Goal: Task Accomplishment & Management: Use online tool/utility

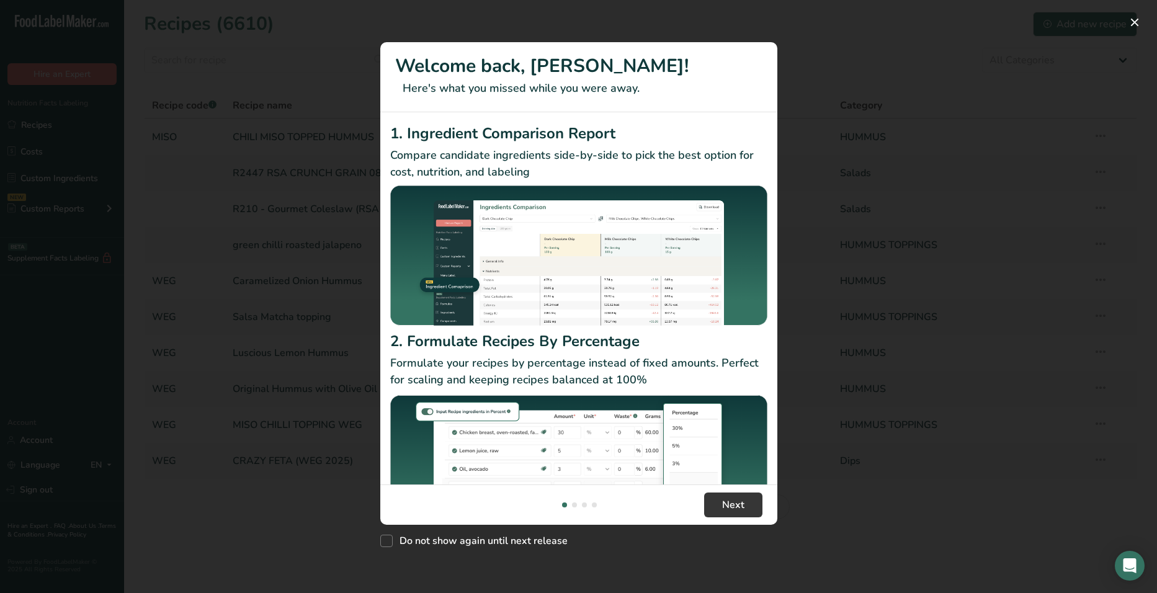
click at [694, 503] on footer "Next" at bounding box center [578, 505] width 397 height 40
click at [715, 499] on button "Next" at bounding box center [733, 505] width 58 height 25
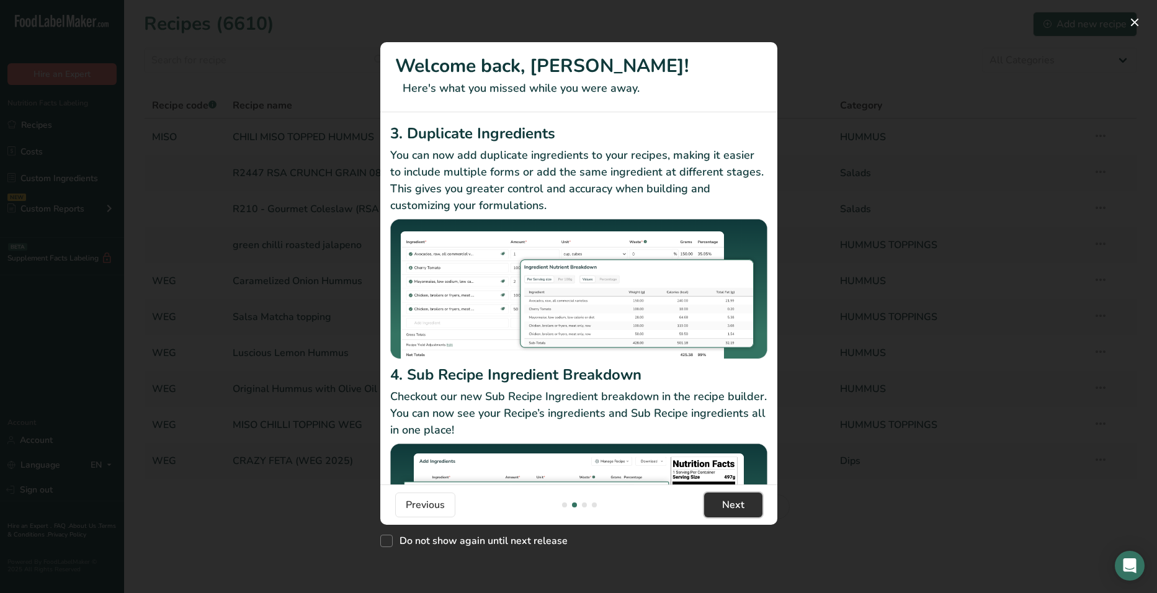
click at [716, 500] on button "Next" at bounding box center [733, 505] width 58 height 25
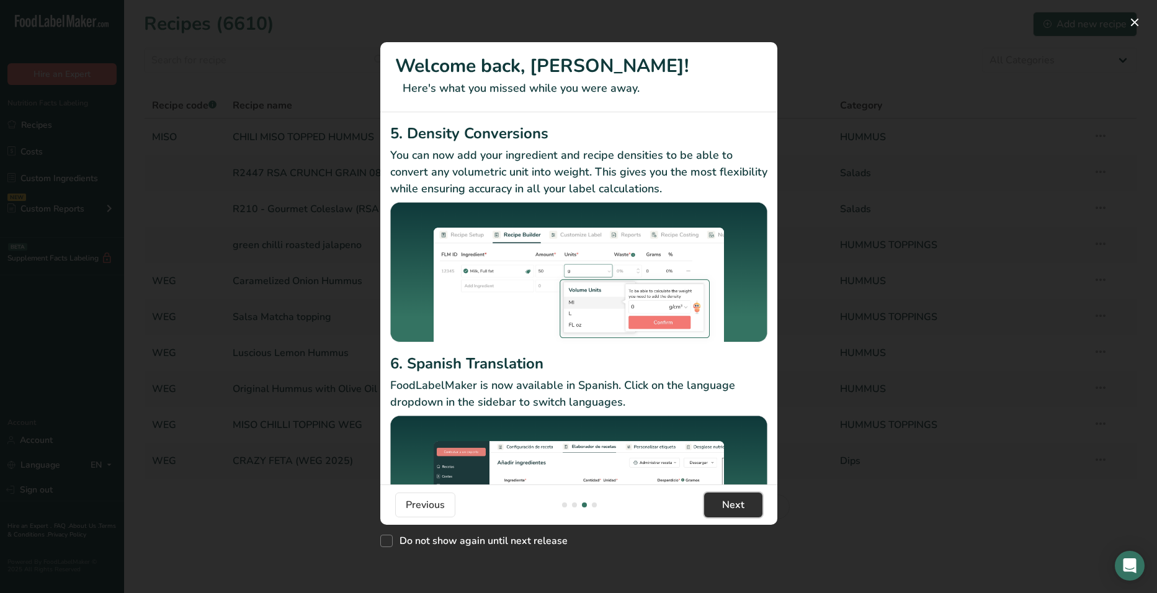
click at [717, 501] on button "Next" at bounding box center [733, 505] width 58 height 25
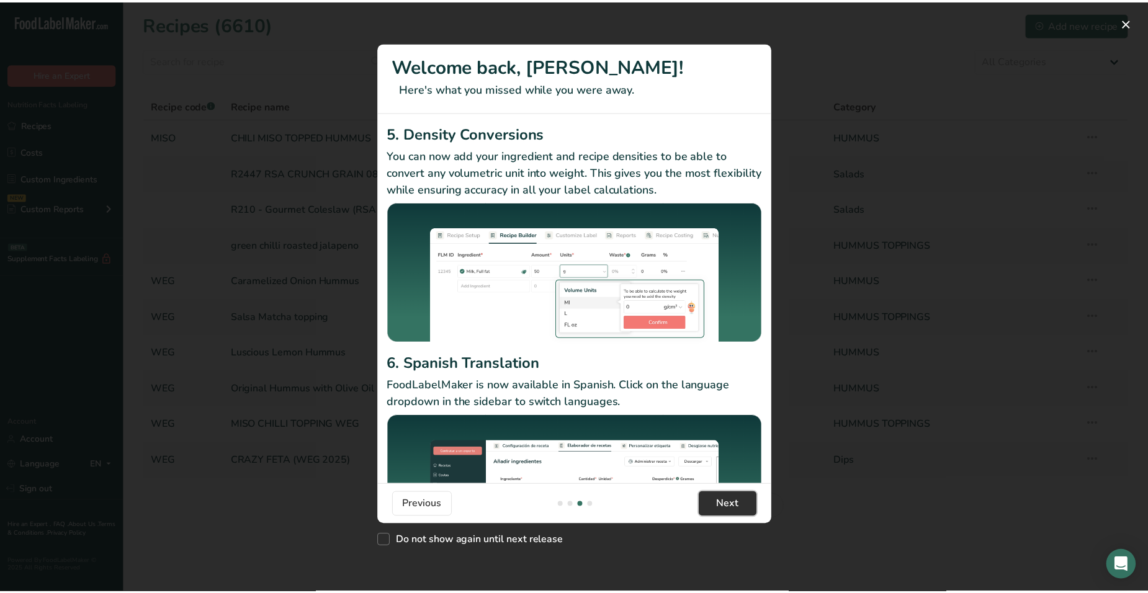
scroll to position [0, 1191]
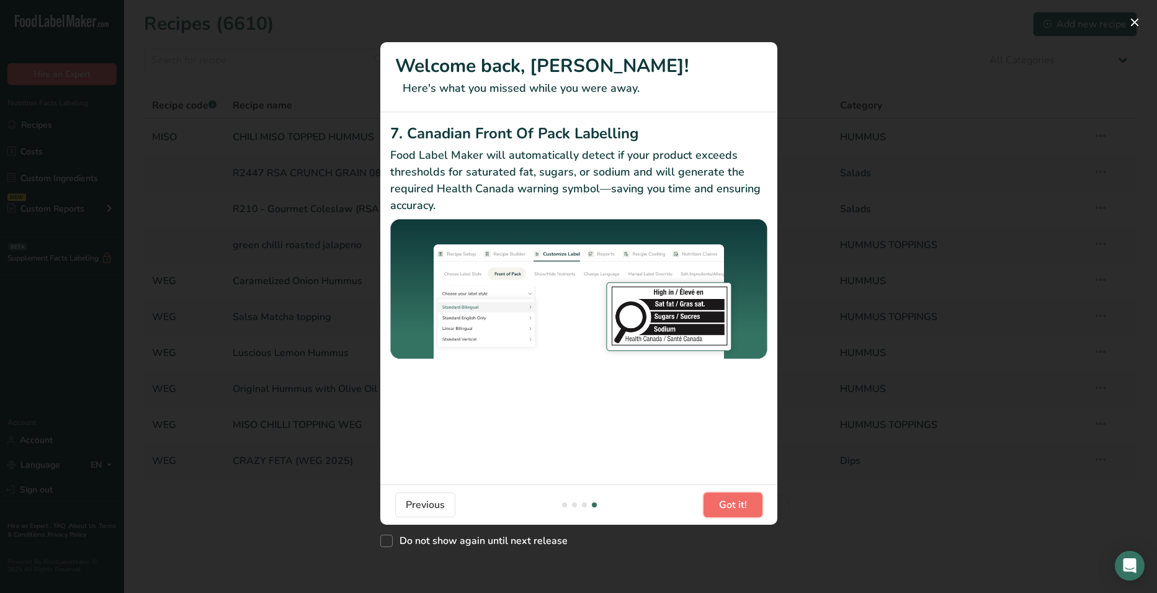
click at [717, 501] on button "Got it!" at bounding box center [733, 505] width 59 height 25
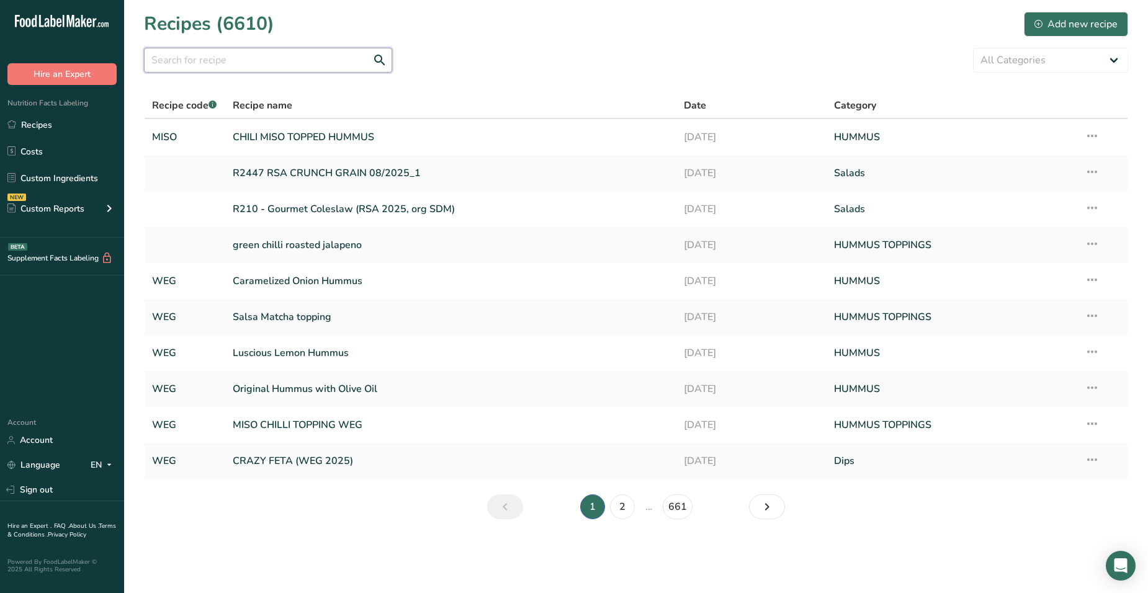
click at [290, 71] on input "text" at bounding box center [268, 60] width 248 height 25
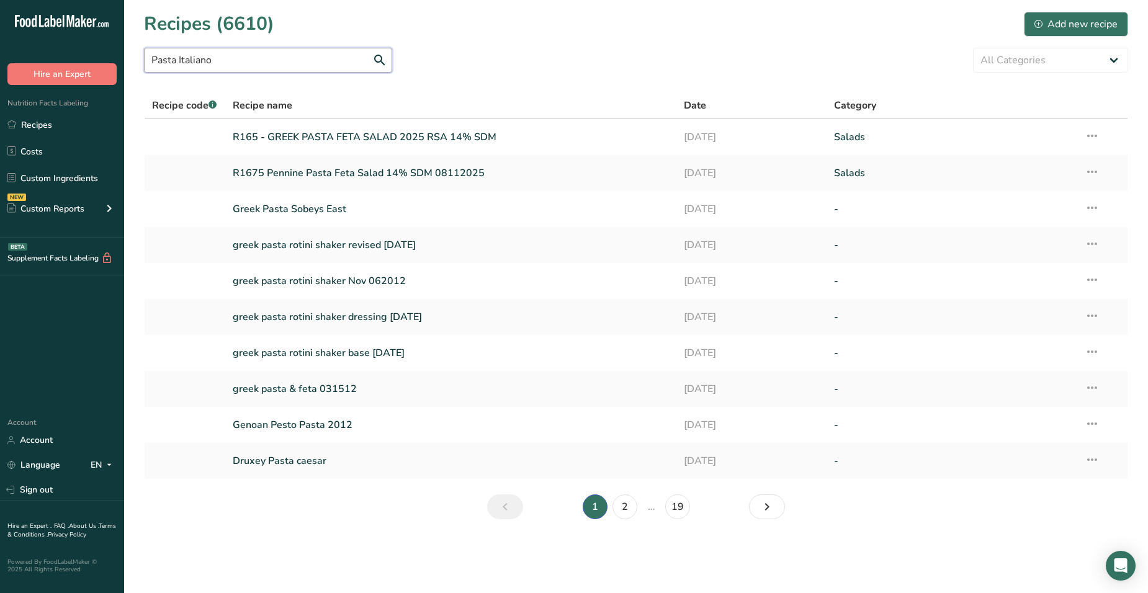
type input "Pasta Italiano"
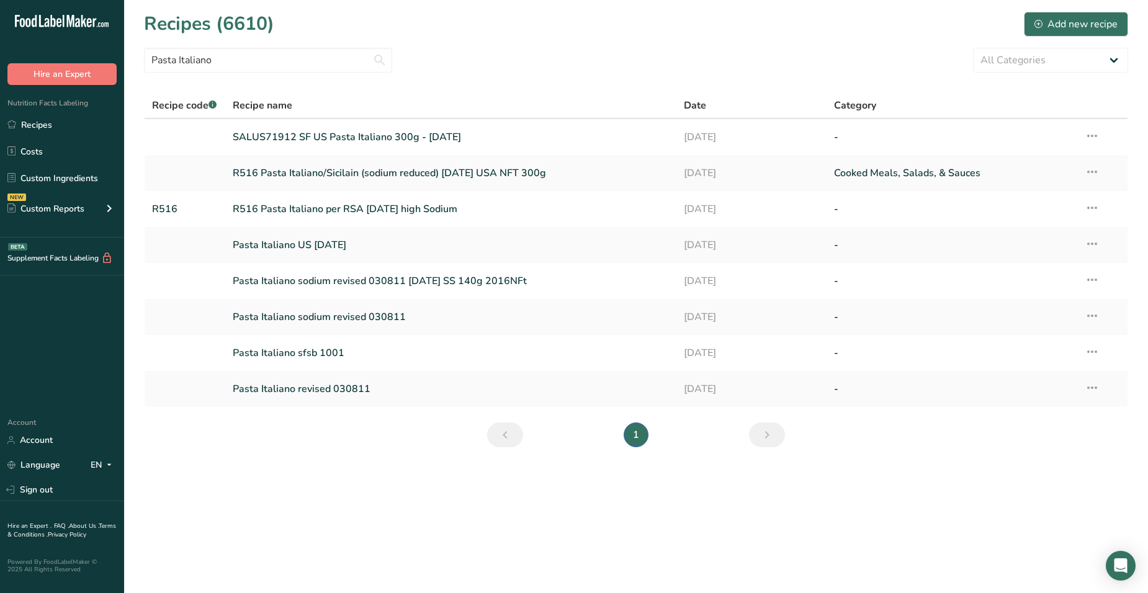
click at [704, 99] on span "Date" at bounding box center [695, 105] width 22 height 15
click at [749, 139] on link "[DATE]" at bounding box center [751, 137] width 135 height 26
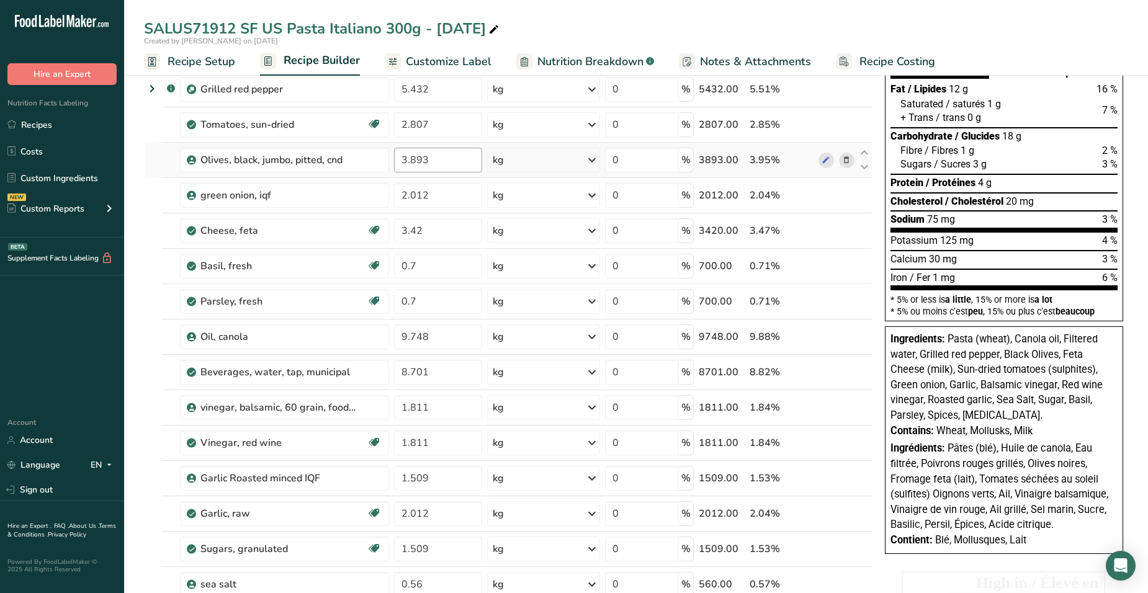
scroll to position [62, 0]
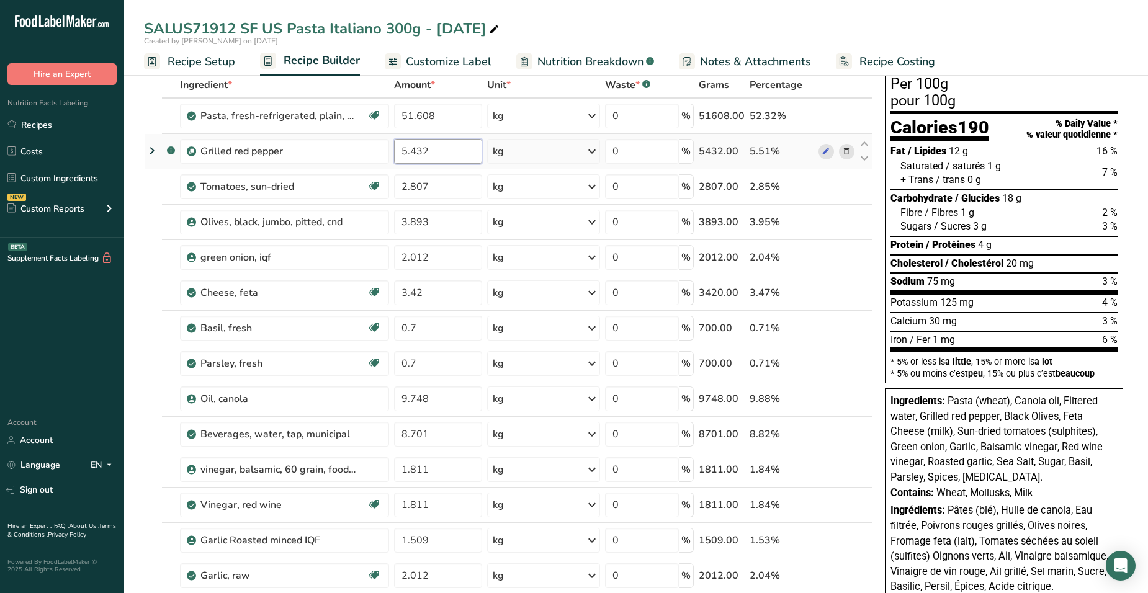
click at [444, 163] on input "5.432" at bounding box center [438, 151] width 88 height 25
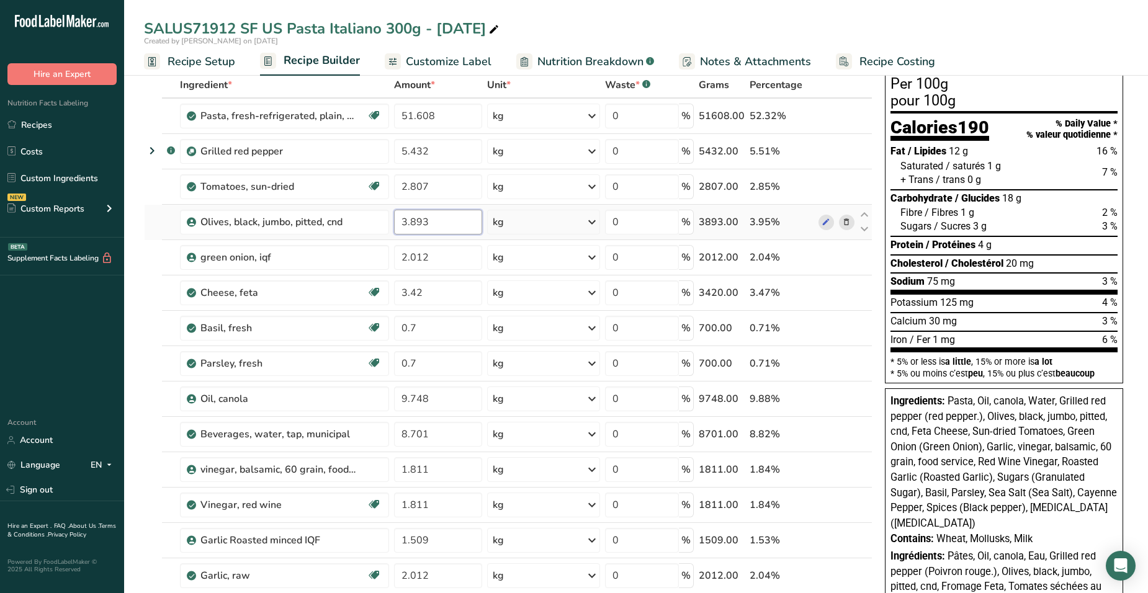
click at [436, 218] on div "Ingredient * Amount * Unit * Waste * .a-a{fill:#347362;}.b-a{fill:#fff;} Grams …" at bounding box center [508, 478] width 728 height 812
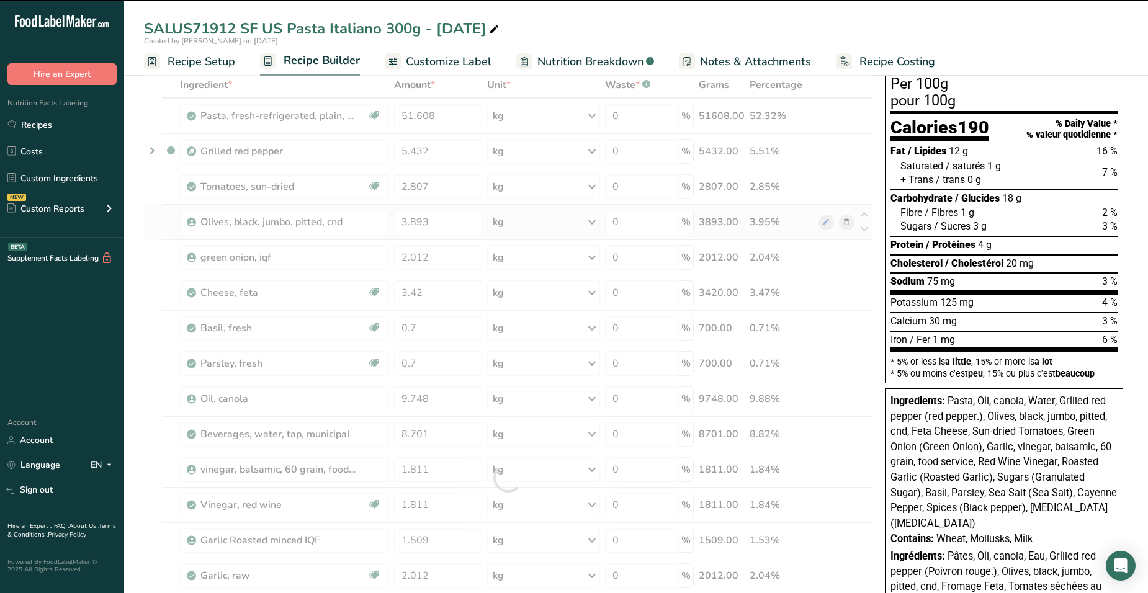
click at [755, 239] on div "Ingredient * Amount * Unit * Waste * .a-a{fill:#347362;}.b-a{fill:#fff;} Grams …" at bounding box center [508, 478] width 728 height 812
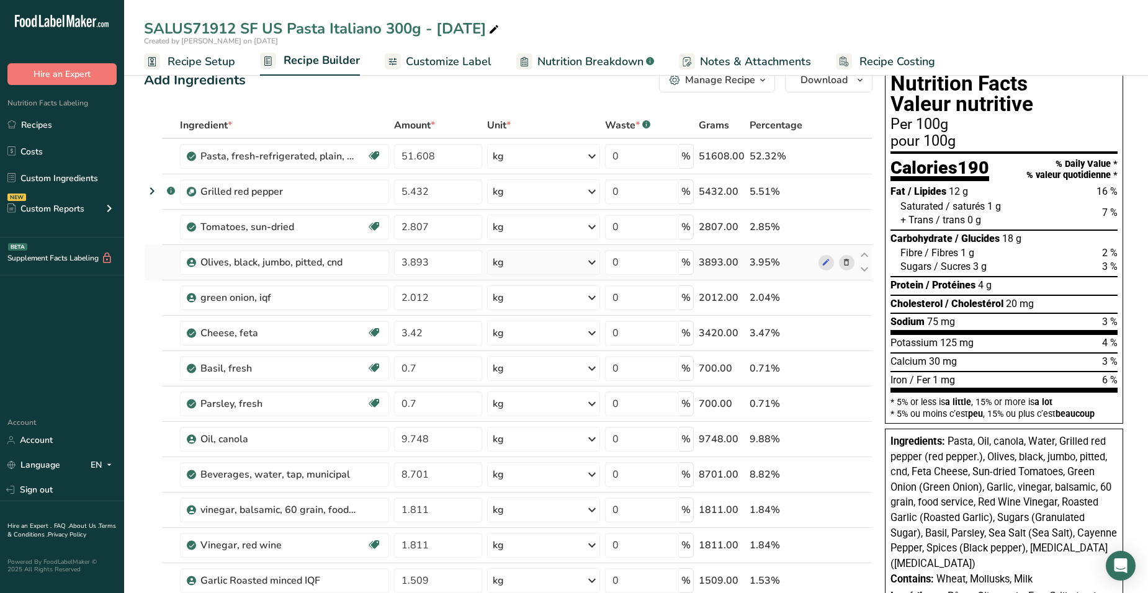
scroll to position [0, 0]
